Goal: Task Accomplishment & Management: Manage account settings

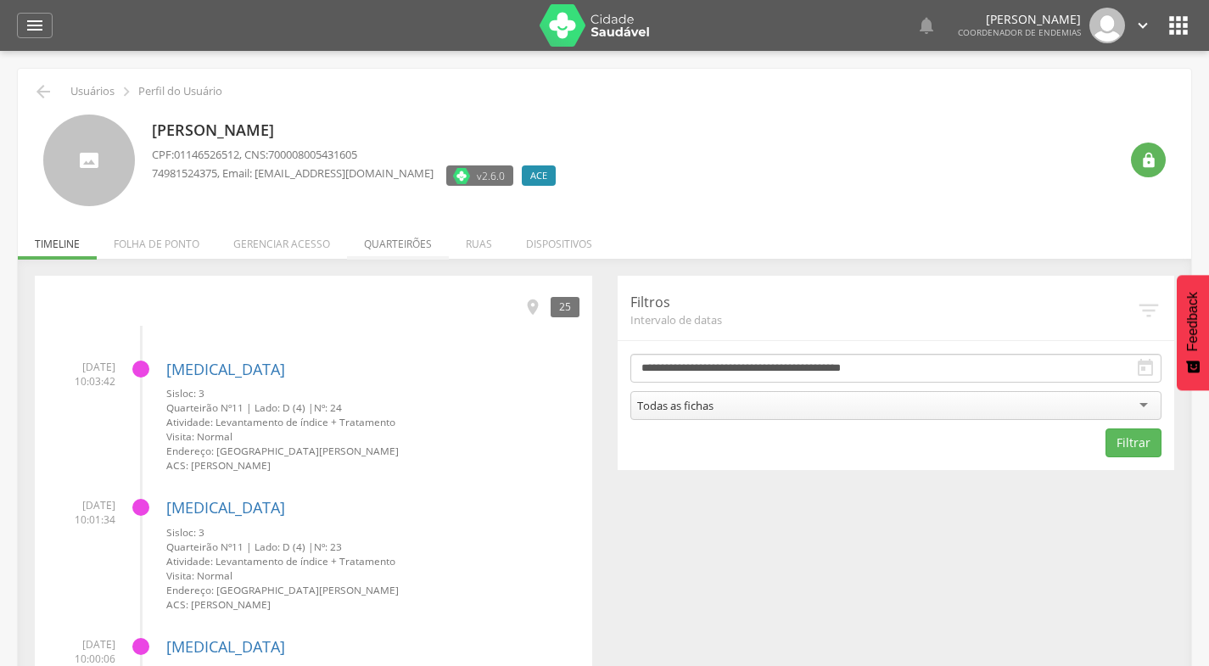
click at [405, 247] on li "Quarteirões" at bounding box center [398, 240] width 102 height 40
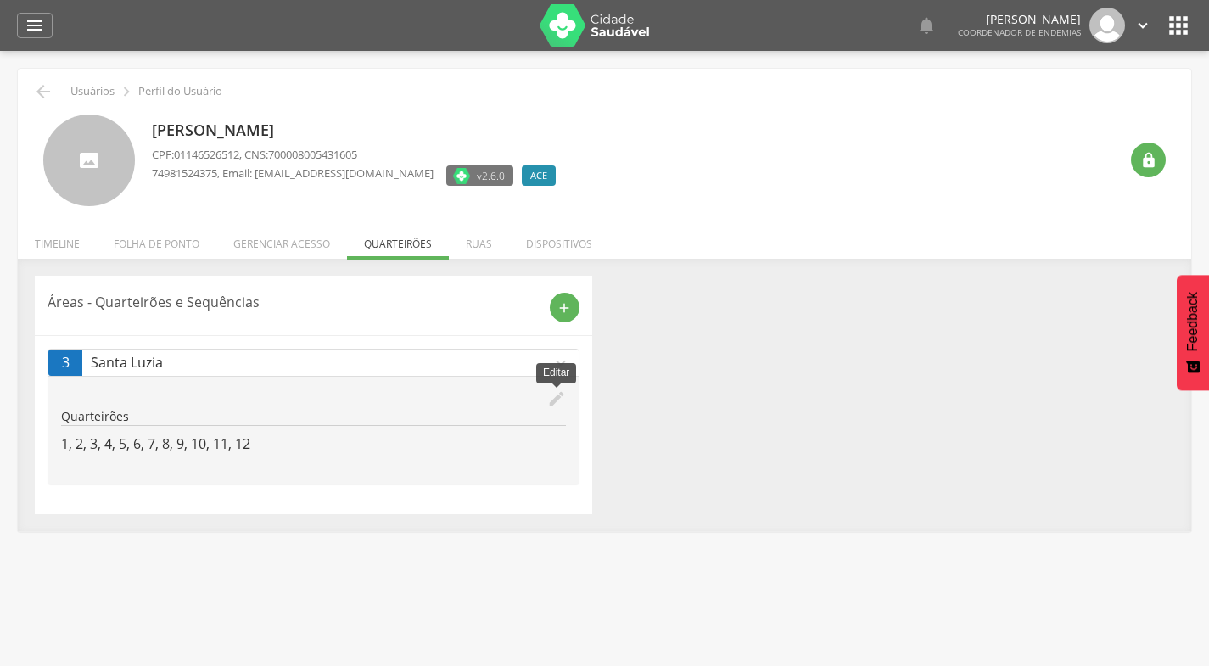
click at [560, 394] on icon "edit" at bounding box center [556, 398] width 19 height 19
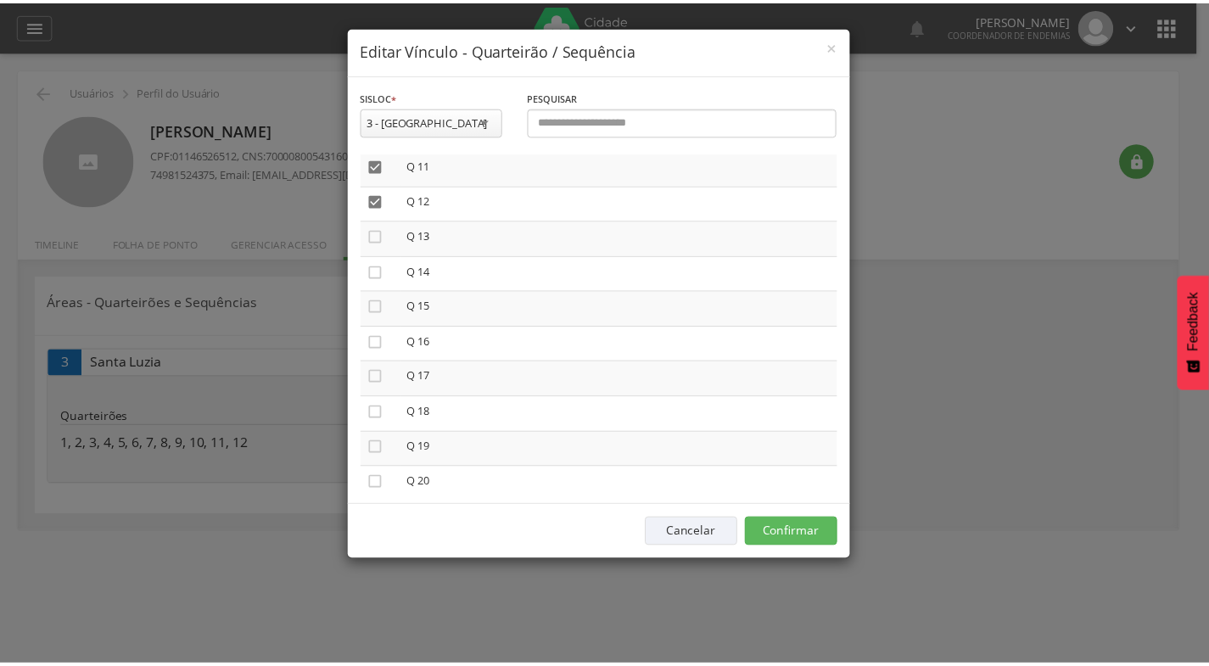
scroll to position [386, 0]
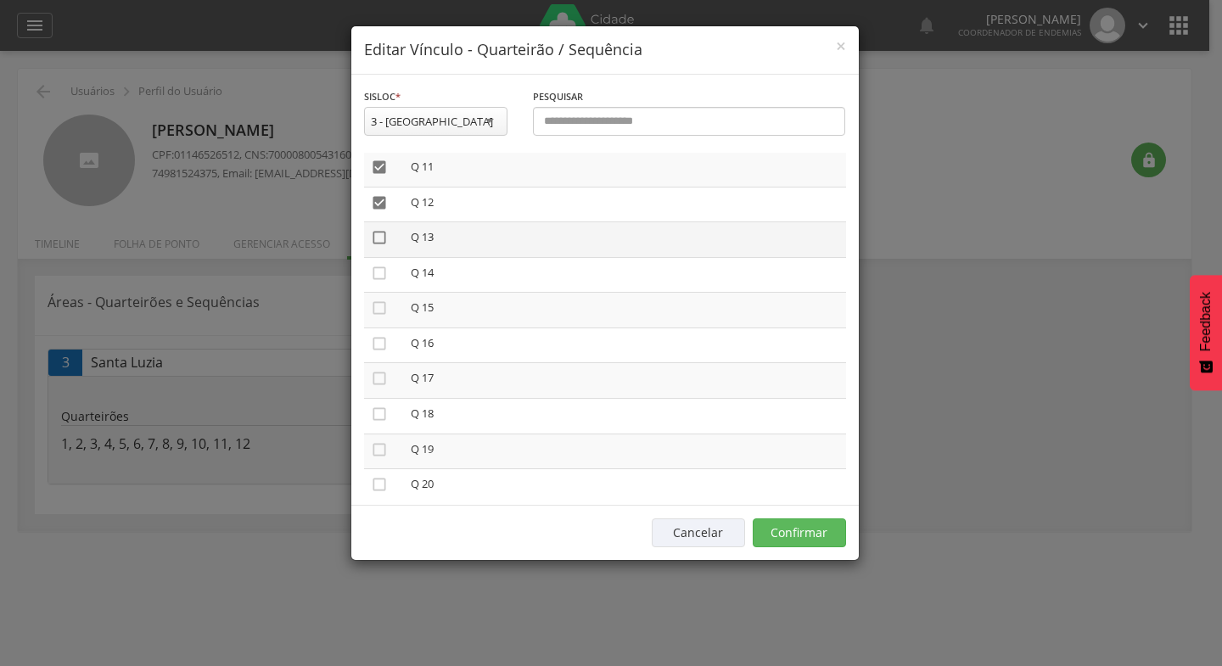
click at [377, 238] on icon "" at bounding box center [379, 237] width 17 height 17
click at [379, 271] on icon "" at bounding box center [379, 273] width 17 height 17
click at [382, 304] on icon "" at bounding box center [379, 307] width 17 height 17
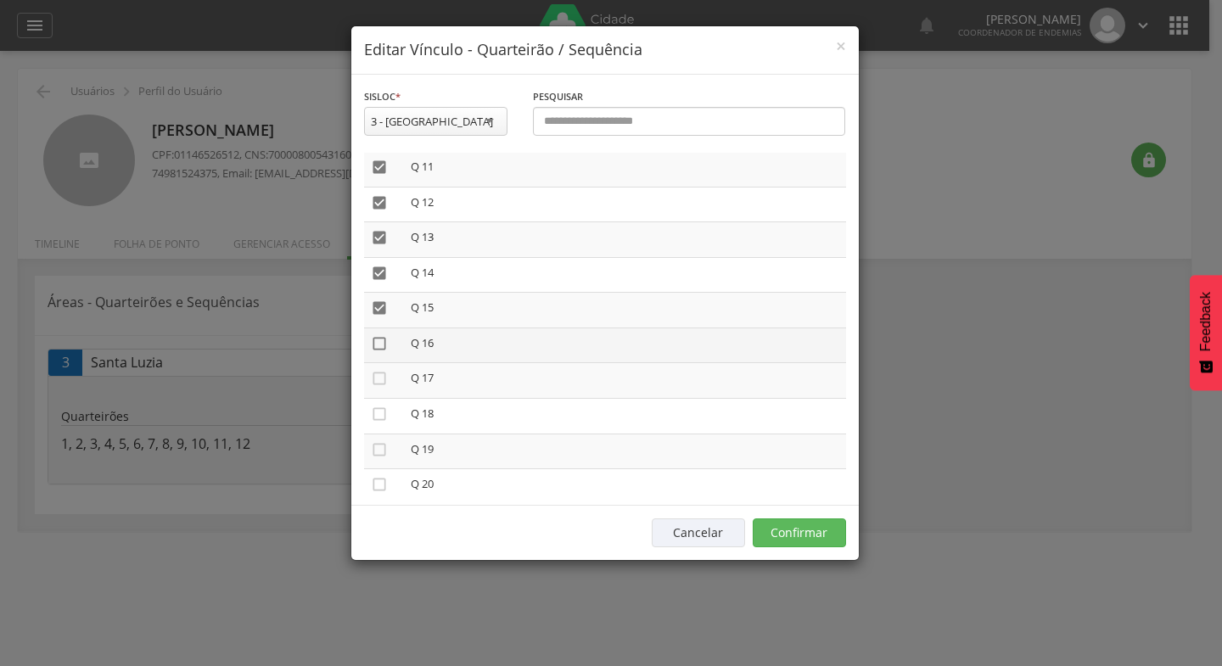
click at [380, 346] on icon "" at bounding box center [379, 343] width 17 height 17
click at [380, 380] on icon "" at bounding box center [379, 378] width 17 height 17
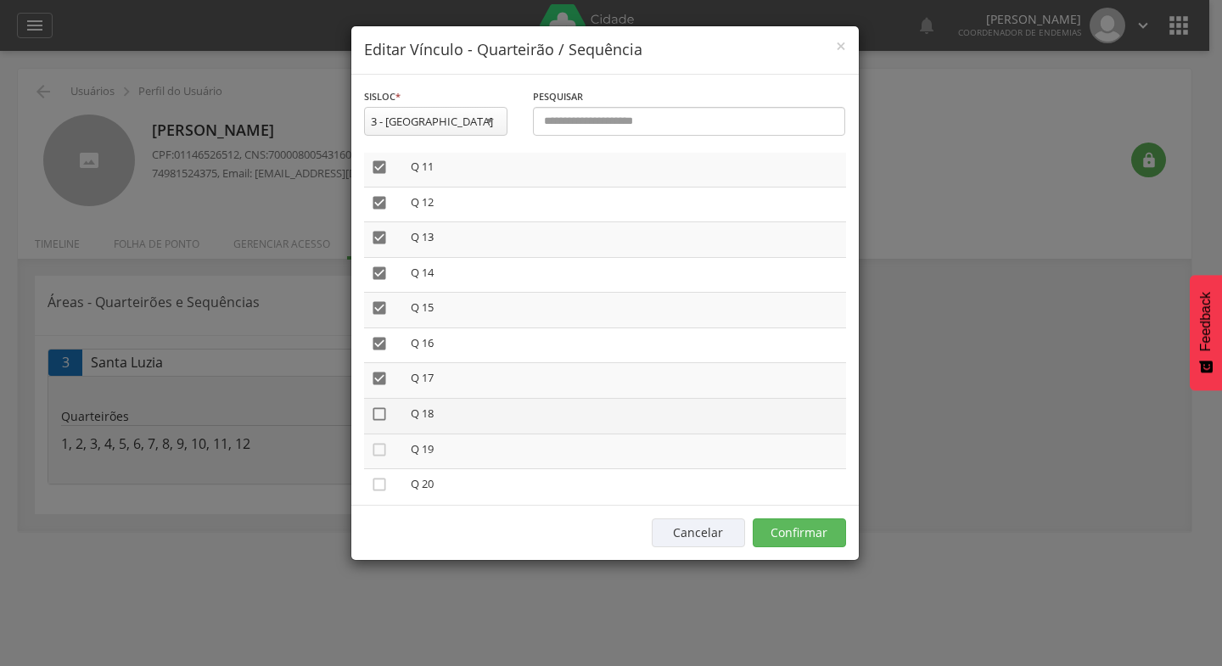
click at [380, 414] on icon "" at bounding box center [379, 413] width 17 height 17
click at [380, 447] on icon "" at bounding box center [379, 449] width 17 height 17
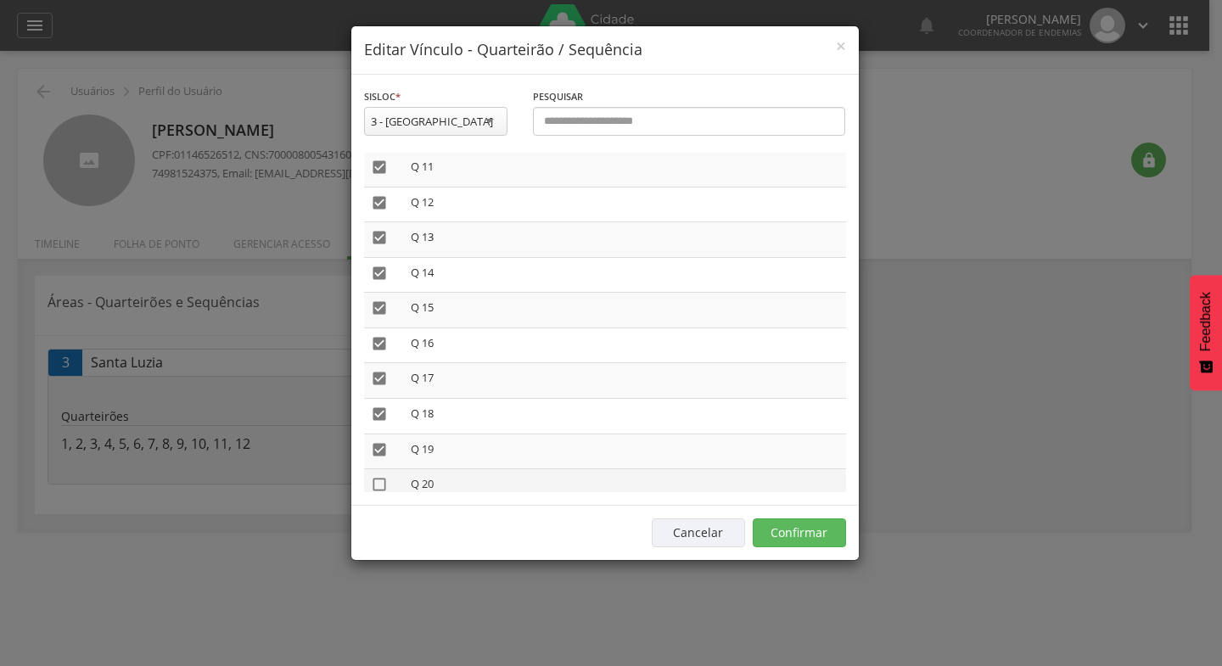
click at [377, 487] on icon "" at bounding box center [379, 484] width 17 height 17
click at [801, 532] on button "Confirmar" at bounding box center [798, 532] width 93 height 29
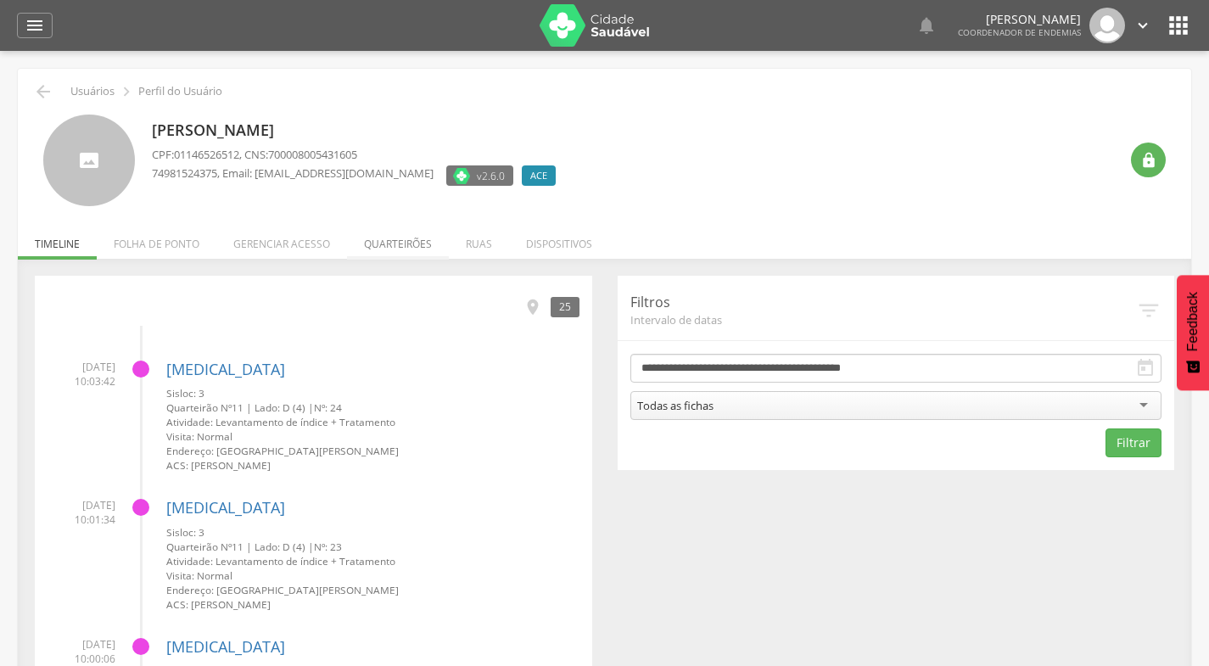
click at [417, 242] on li "Quarteirões" at bounding box center [398, 240] width 102 height 40
